Goal: Find specific page/section: Find specific page/section

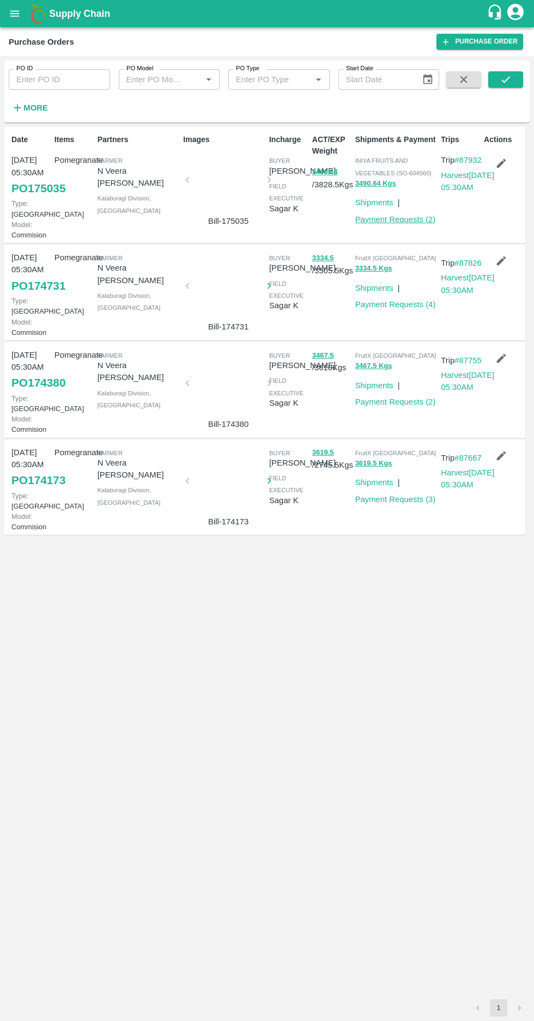
click at [398, 216] on link "Payment Requests ( 2 )" at bounding box center [395, 219] width 81 height 9
click at [34, 108] on strong "More" at bounding box center [35, 107] width 25 height 9
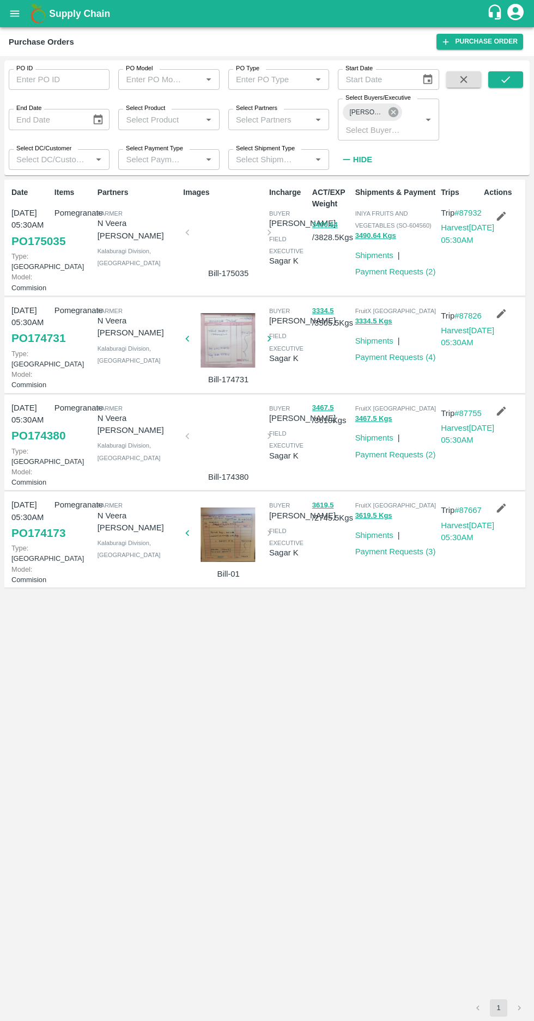
click at [393, 112] on icon at bounding box center [393, 112] width 12 height 12
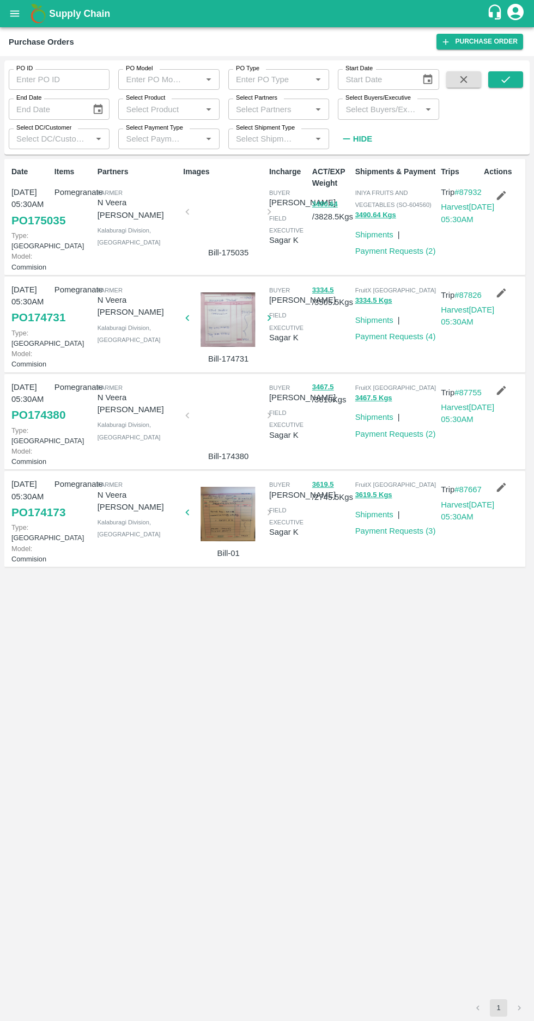
click at [368, 112] on input "Select Buyers/Executive" at bounding box center [379, 109] width 76 height 14
type input "afza"
click at [357, 179] on div "[PERSON_NAME] [PERSON_NAME]" at bounding box center [388, 165] width 101 height 31
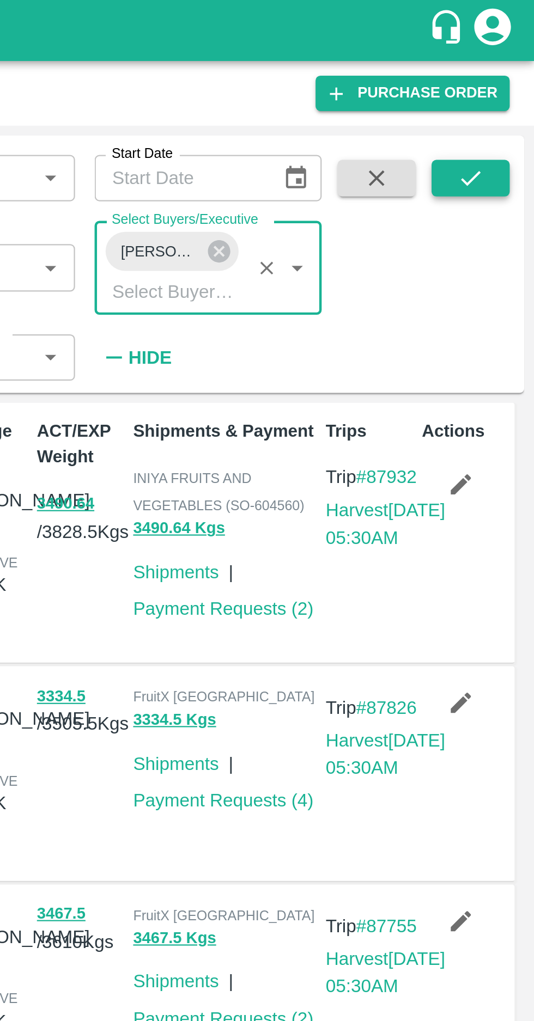
click at [505, 80] on icon "submit" at bounding box center [505, 79] width 9 height 7
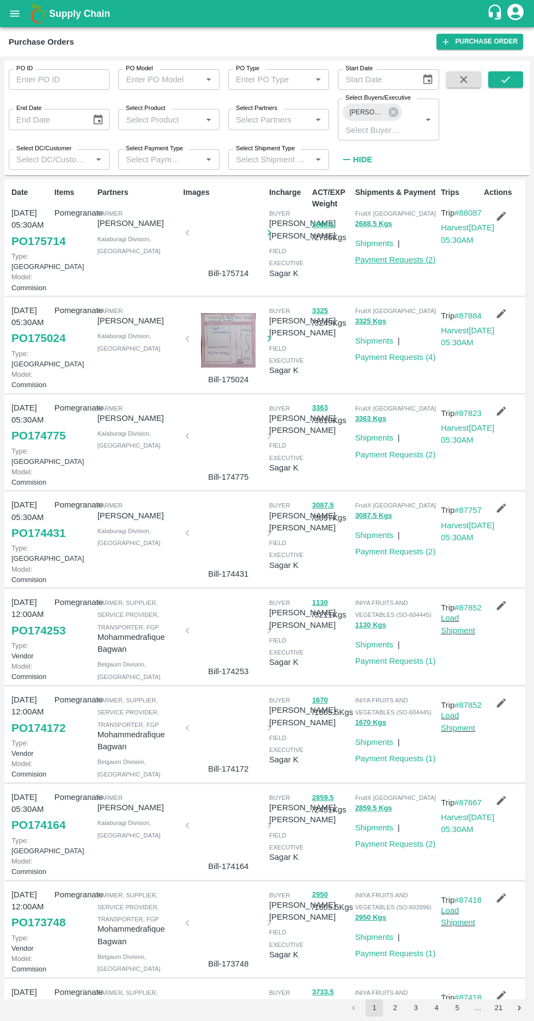
click at [382, 260] on link "Payment Requests ( 2 )" at bounding box center [395, 259] width 81 height 9
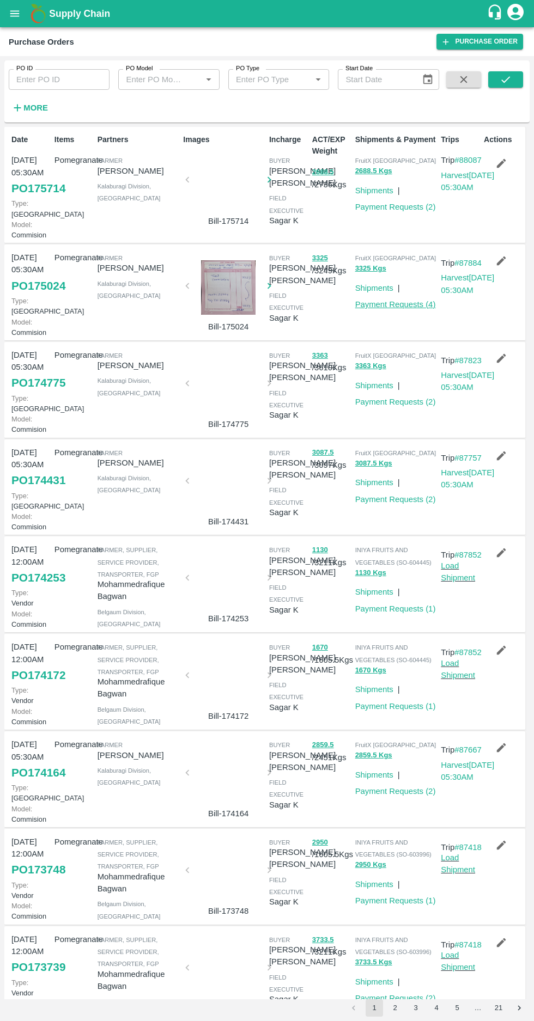
click at [376, 309] on link "Payment Requests ( 4 )" at bounding box center [395, 304] width 81 height 9
click at [408, 406] on link "Payment Requests ( 2 )" at bounding box center [395, 402] width 81 height 9
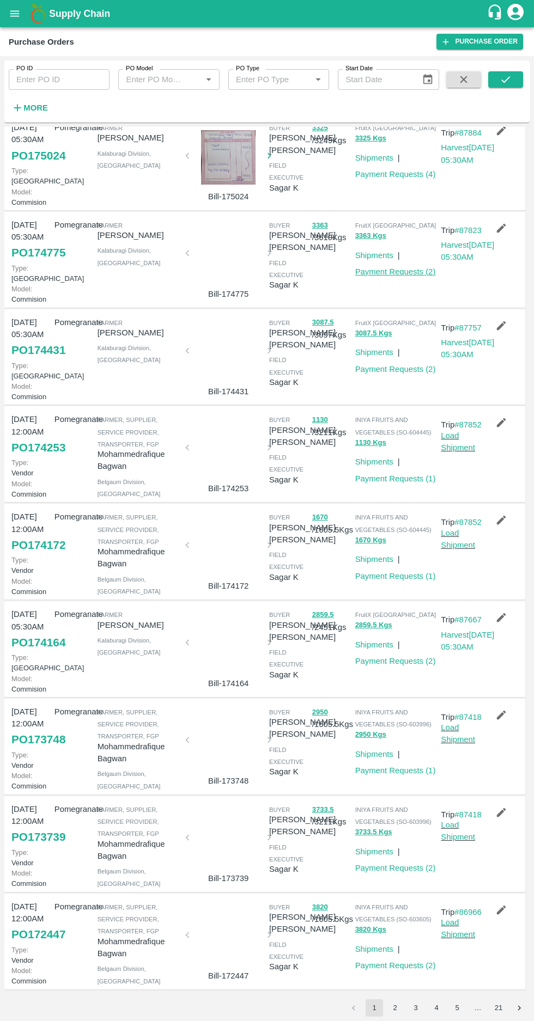
scroll to position [216, 0]
click at [400, 474] on link "Payment Requests ( 1 )" at bounding box center [395, 478] width 81 height 9
click at [400, 581] on link "Payment Requests ( 1 )" at bounding box center [395, 576] width 81 height 9
